Goal: Information Seeking & Learning: Find specific fact

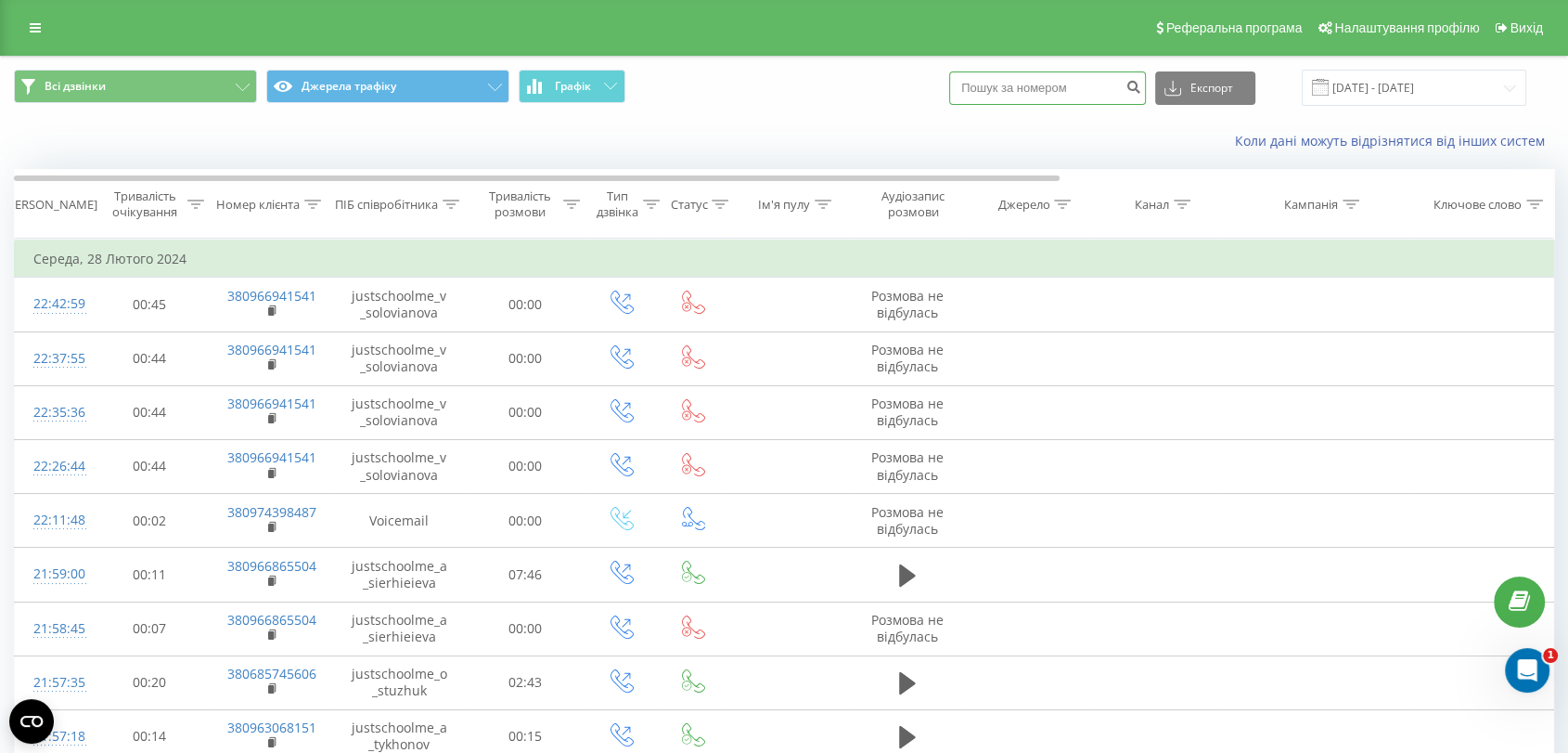
paste input "380989548771"
click at [1065, 85] on input at bounding box center [1048, 89] width 197 height 34
drag, startPoint x: 1002, startPoint y: 92, endPoint x: 954, endPoint y: 94, distance: 48.0
click at [954, 94] on div "Всі дзвінки Джерела трафіку Графік 380989548771 Експорт .csv .xls .xlsx 28.01.2…" at bounding box center [784, 88] width 1540 height 36
type input "0989548771"
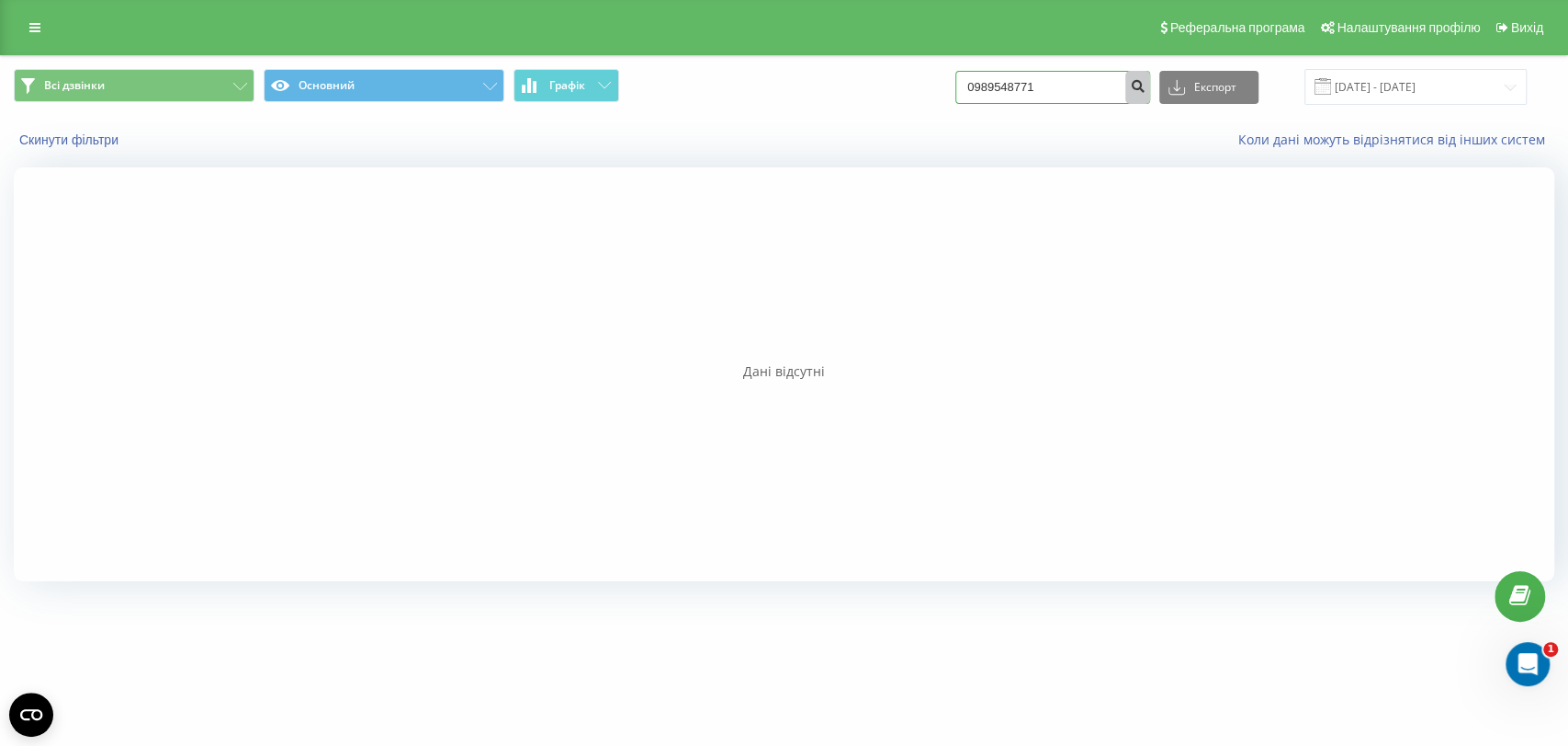
click at [1143, 83] on form "0989548771" at bounding box center [1053, 88] width 195 height 34
click at [1145, 83] on button "submit" at bounding box center [1138, 88] width 25 height 34
click at [1144, 82] on button "submit" at bounding box center [1138, 88] width 25 height 34
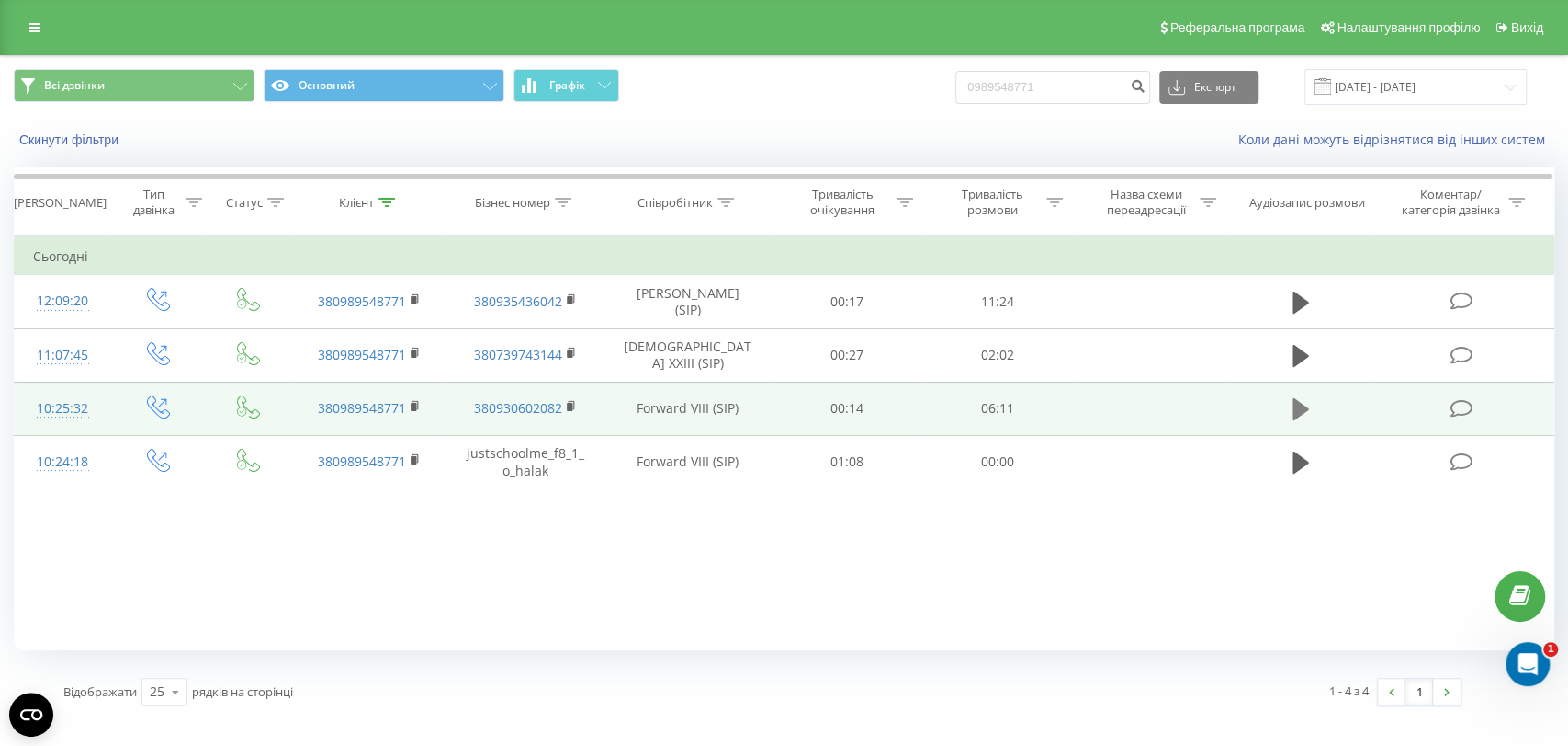
click at [1304, 414] on icon at bounding box center [1300, 409] width 17 height 26
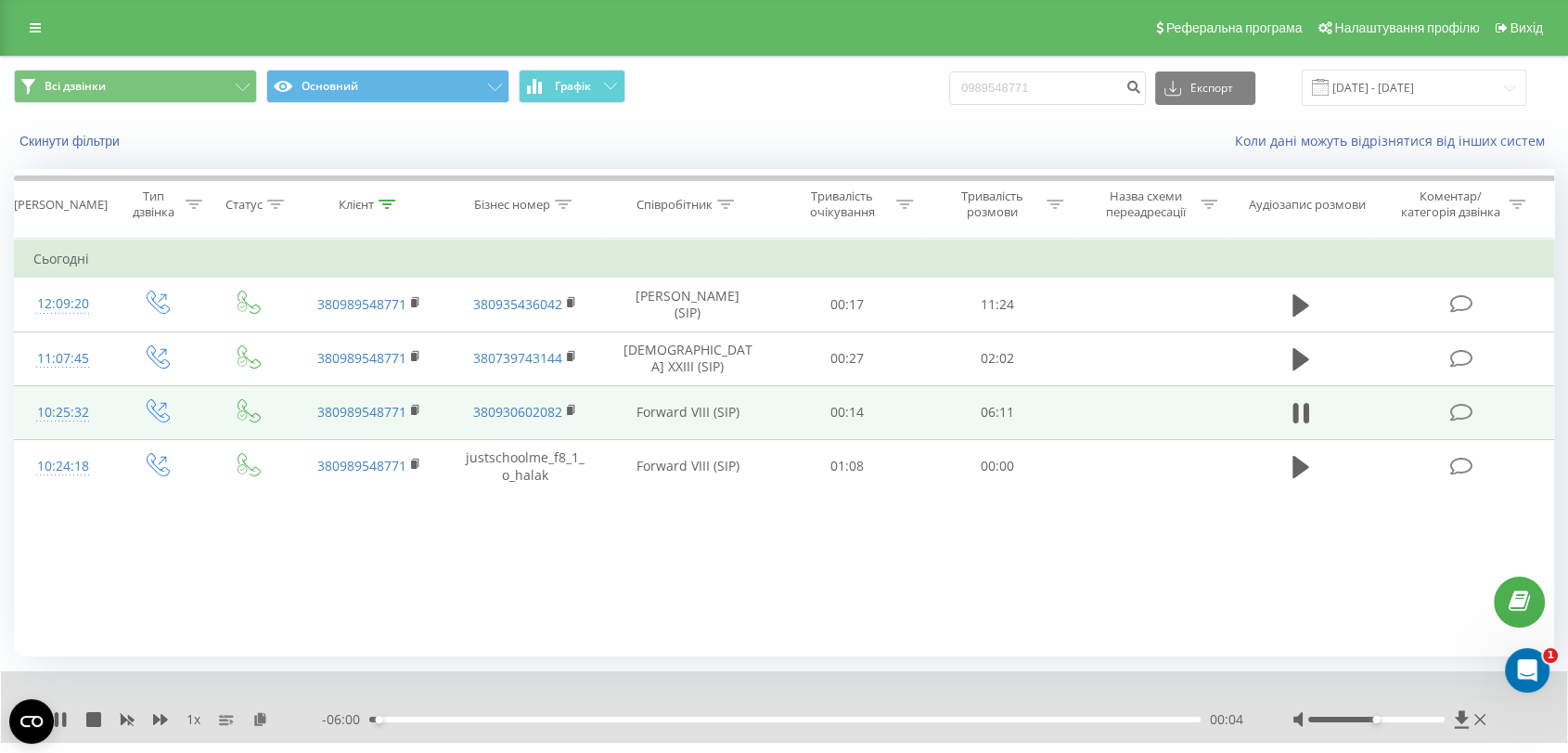
click at [852, 573] on div "Фільтрувати за умовою Дорівнює Введіть значення Скасувати OK Фільтрувати за умо…" at bounding box center [784, 448] width 1540 height 418
click at [167, 715] on icon at bounding box center [160, 718] width 15 height 15
click at [259, 716] on icon at bounding box center [261, 717] width 16 height 13
